Goal: Information Seeking & Learning: Find specific fact

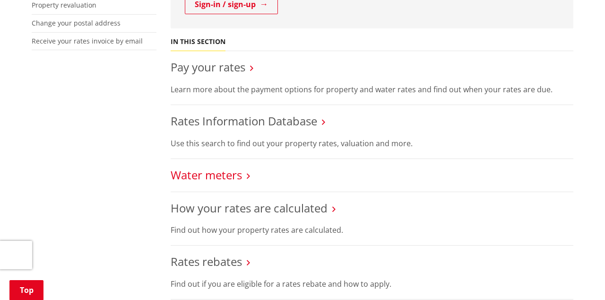
scroll to position [321, 0]
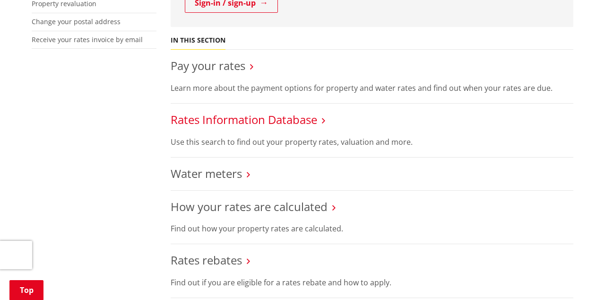
click at [230, 114] on link "Rates Information Database" at bounding box center [244, 119] width 146 height 16
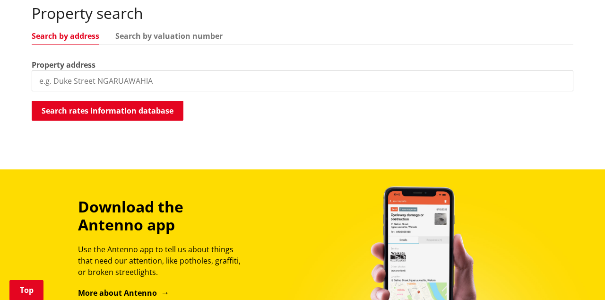
scroll to position [300, 0]
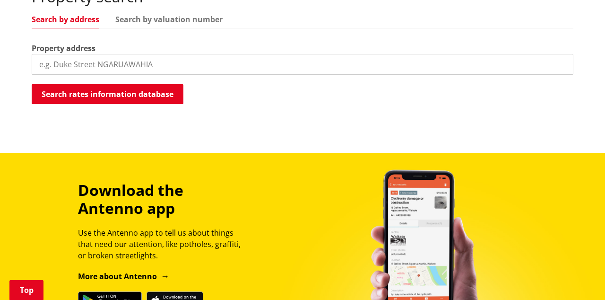
click at [125, 61] on input "search" at bounding box center [302, 64] width 541 height 21
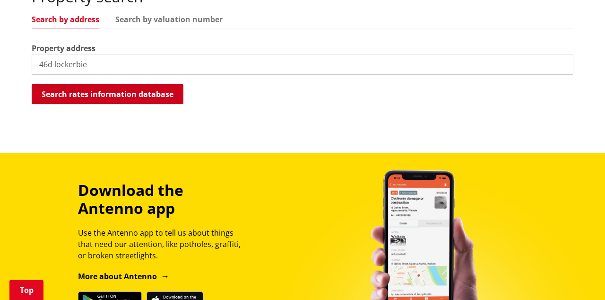
type input "46d lockerbie"
click at [133, 92] on button "Search rates information database" at bounding box center [108, 94] width 152 height 20
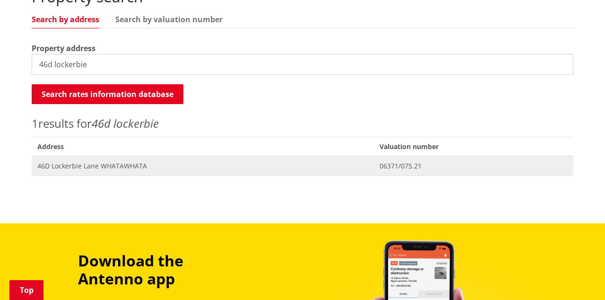
click at [92, 167] on span "46D Lockerbie Lane WHATAWHATA" at bounding box center [202, 165] width 331 height 9
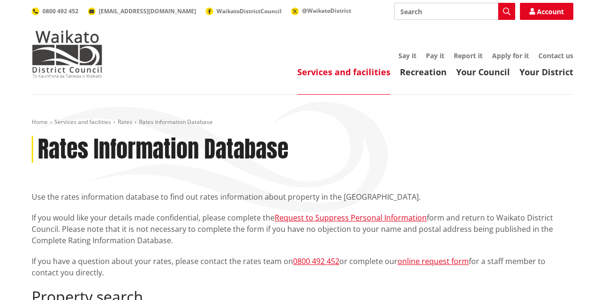
scroll to position [301, 0]
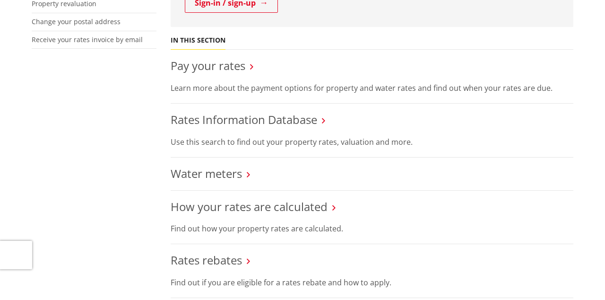
scroll to position [321, 0]
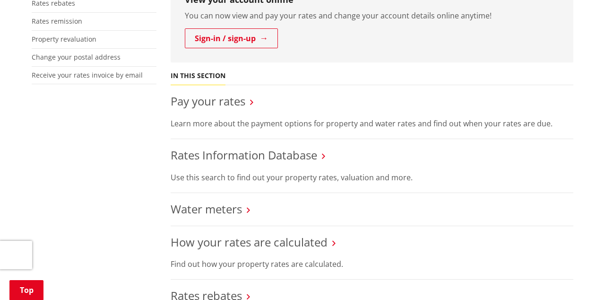
scroll to position [326, 0]
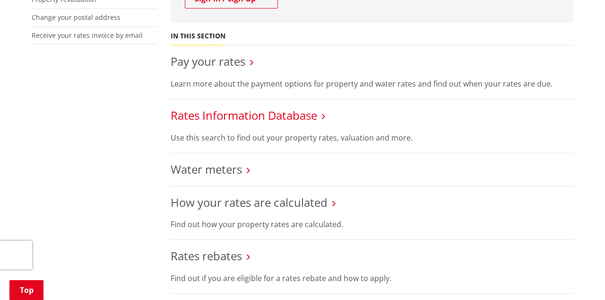
click at [221, 117] on link "Rates Information Database" at bounding box center [244, 115] width 146 height 16
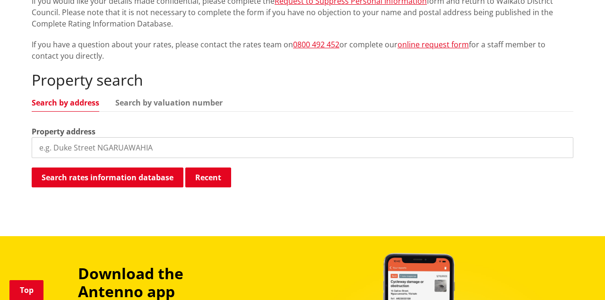
scroll to position [226, 0]
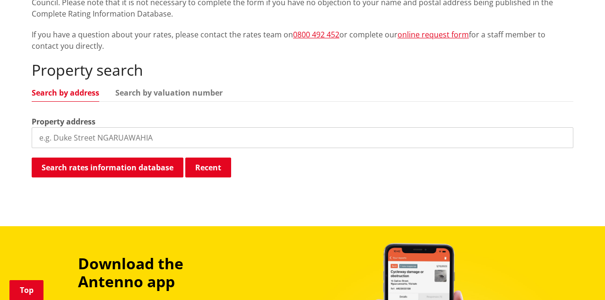
click at [99, 142] on input "search" at bounding box center [302, 137] width 541 height 21
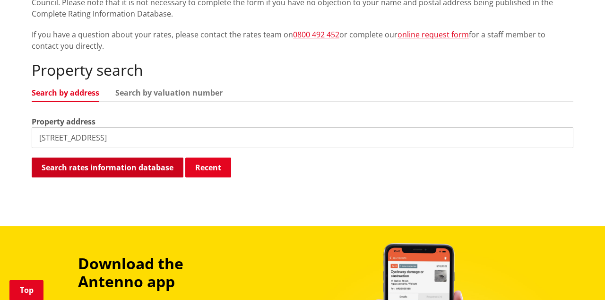
type input "[STREET_ADDRESS]"
click at [90, 166] on button "Search rates information database" at bounding box center [108, 167] width 152 height 20
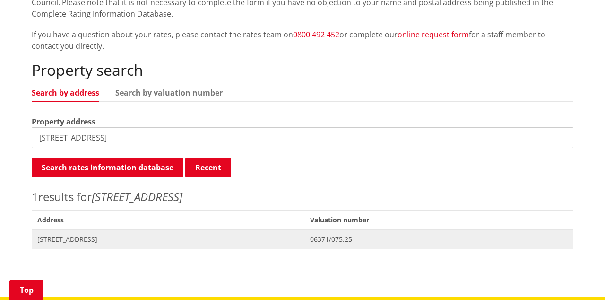
click at [79, 242] on span "[STREET_ADDRESS]" at bounding box center [167, 238] width 261 height 9
